Goal: Find contact information: Find contact information

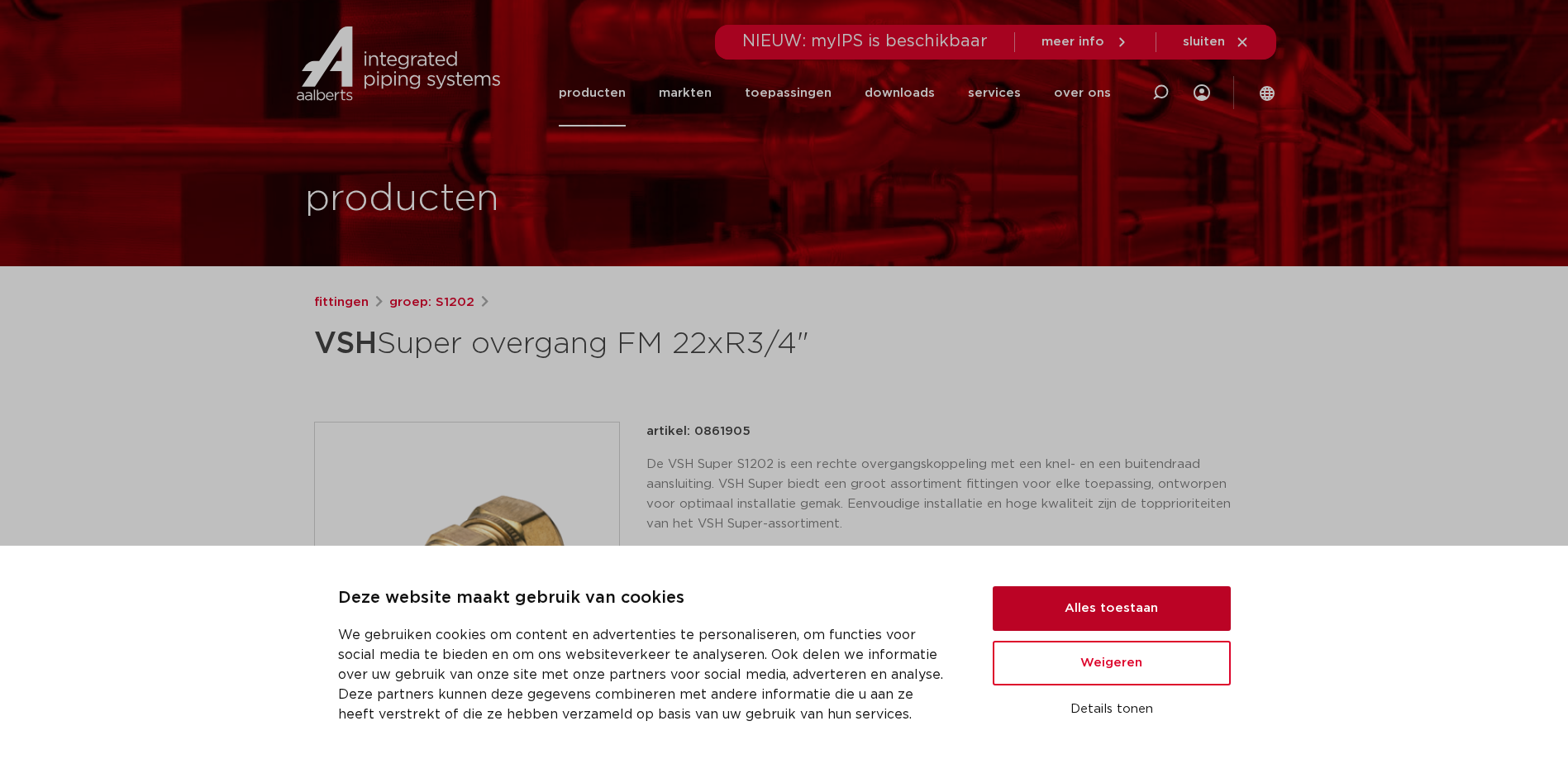
click at [1174, 618] on button "Alles toestaan" at bounding box center [1111, 608] width 238 height 44
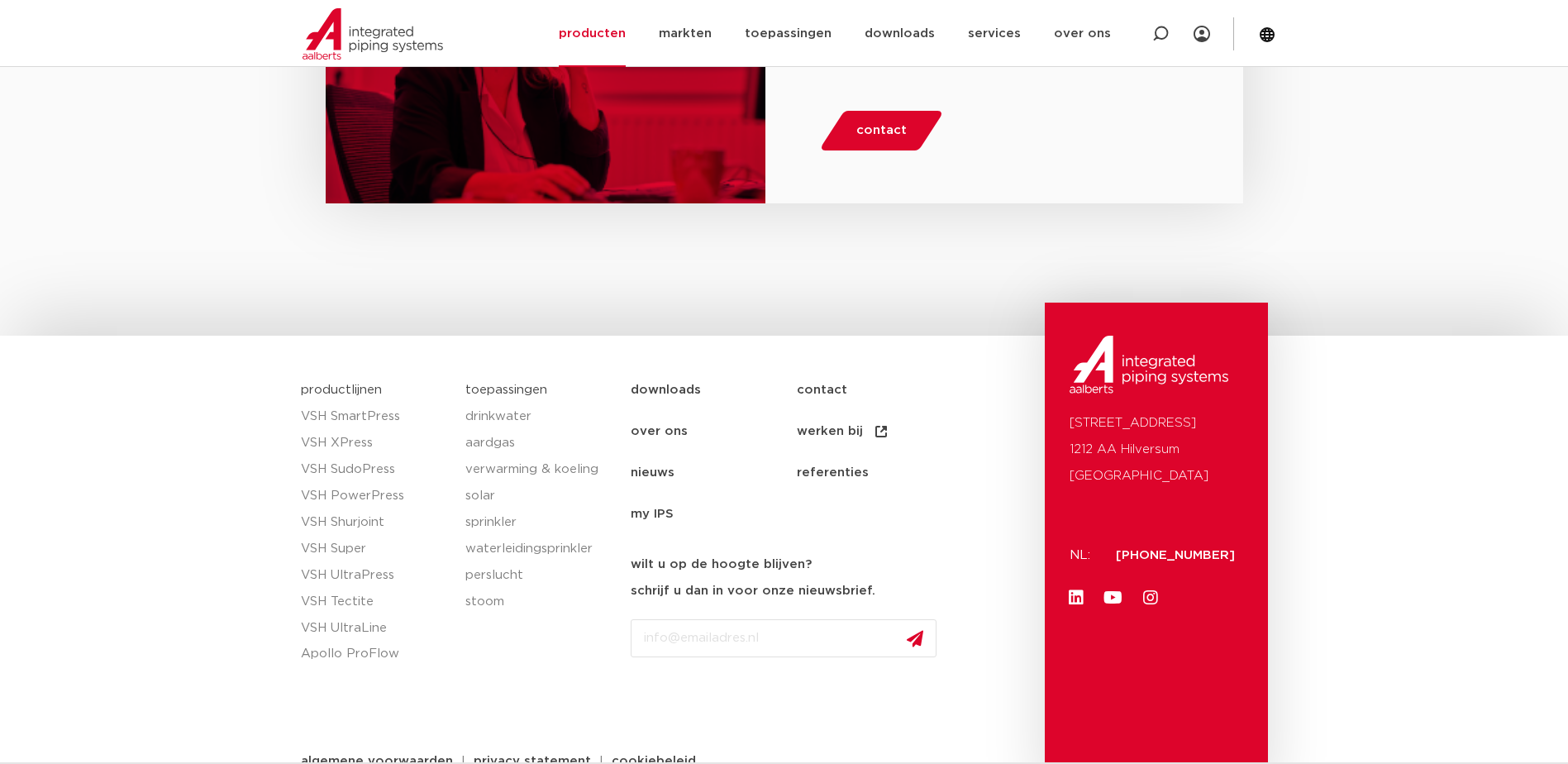
scroll to position [2268, 0]
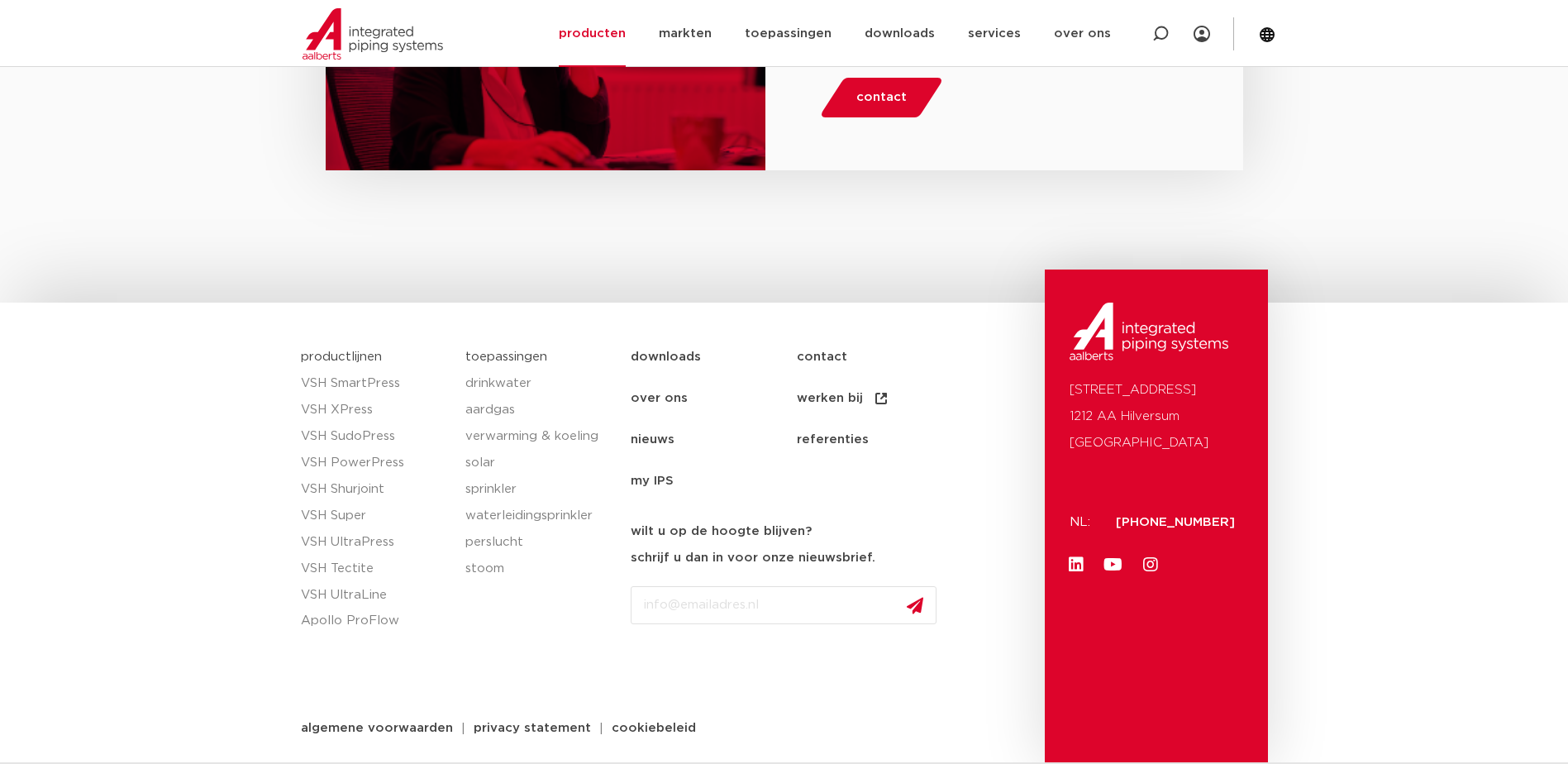
click at [817, 357] on link "contact" at bounding box center [879, 358] width 166 height 42
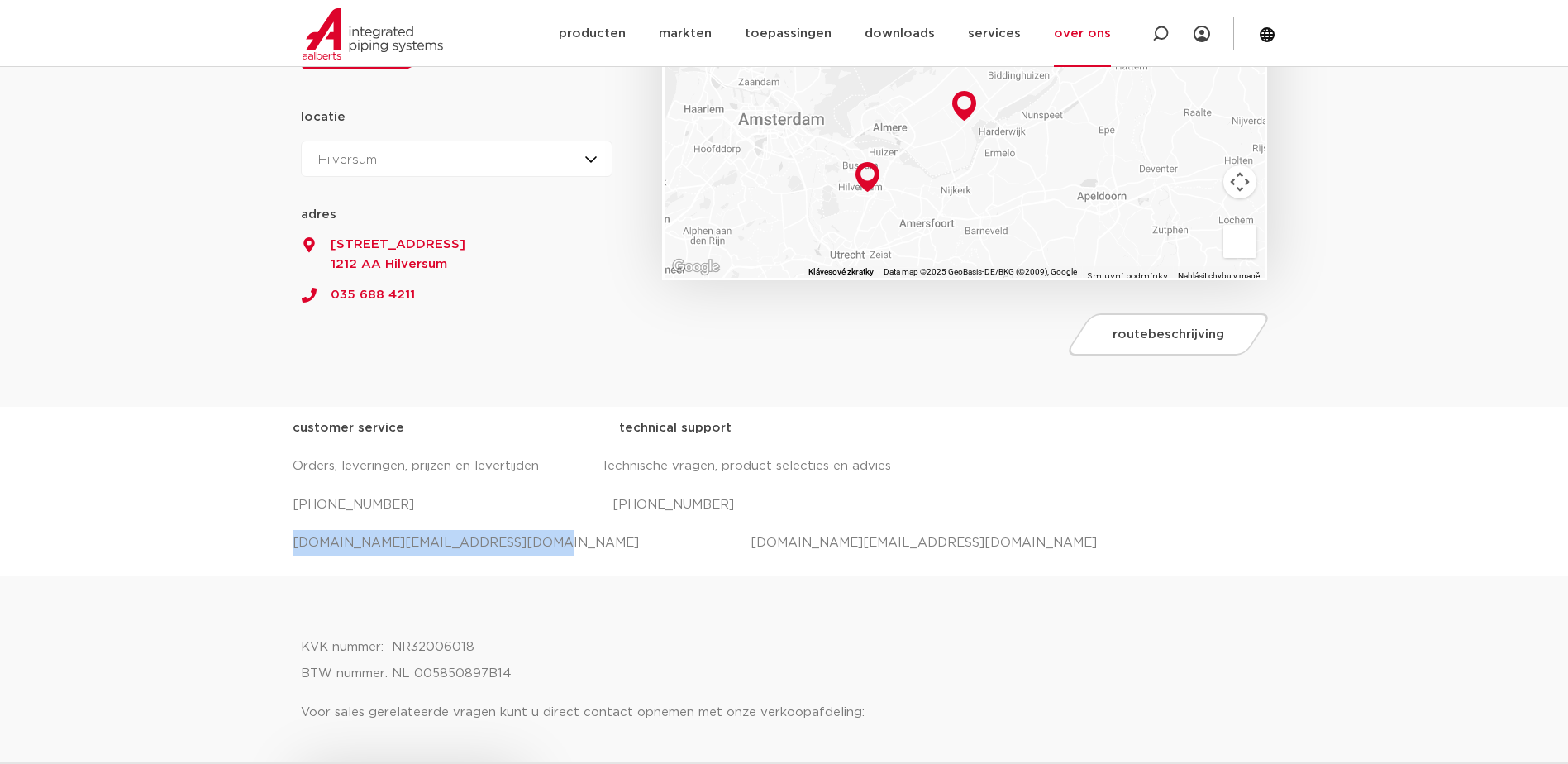
drag, startPoint x: 500, startPoint y: 542, endPoint x: 289, endPoint y: 541, distance: 211.0
click at [289, 541] on div "customer service technical support Orders, leveringen, prijzen en levertijden T…" at bounding box center [784, 491] width 1568 height 170
copy p "salessupport.nl@aalberts-ips.com"
